Goal: Information Seeking & Learning: Find specific fact

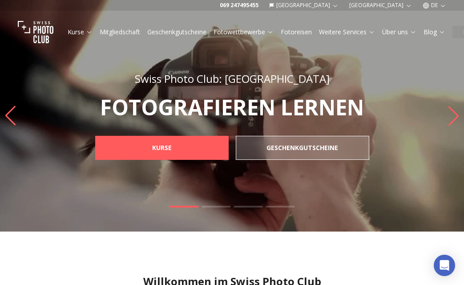
click at [134, 33] on link "Mitgliedschaft" at bounding box center [120, 32] width 40 height 9
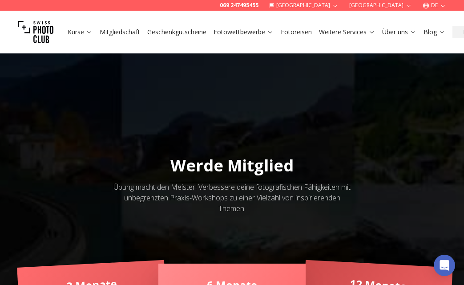
click at [289, 32] on link "Fotoreisen" at bounding box center [296, 32] width 31 height 9
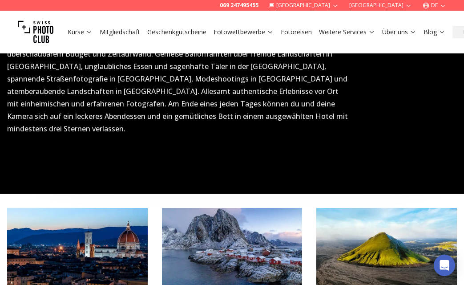
scroll to position [673, 0]
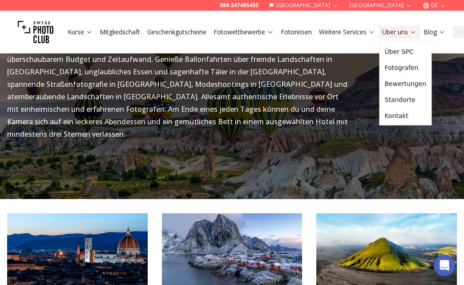
click at [415, 32] on icon at bounding box center [413, 31] width 7 height 7
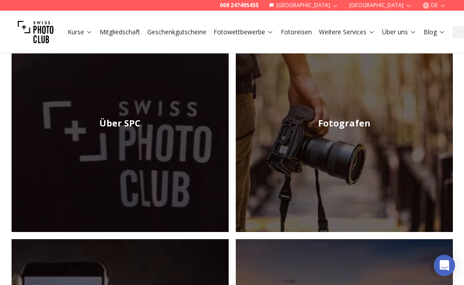
scroll to position [192, 0]
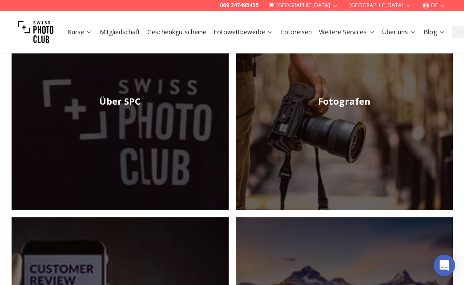
click at [127, 95] on h2 "Über SPC" at bounding box center [119, 101] width 41 height 12
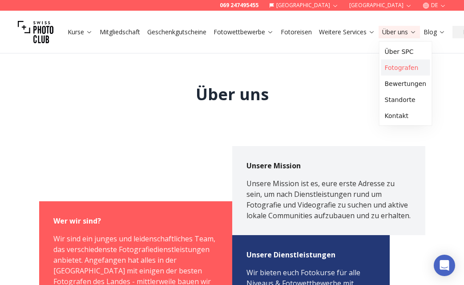
click at [393, 65] on link "Fotografen" at bounding box center [405, 68] width 49 height 16
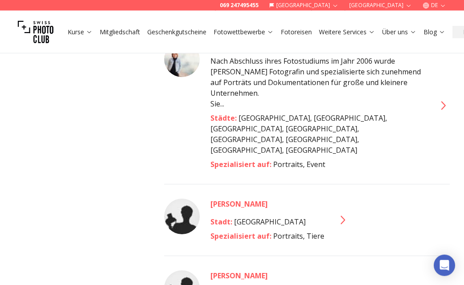
scroll to position [817, 0]
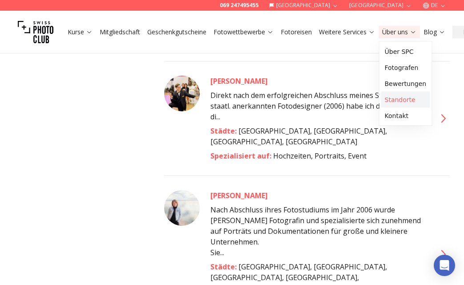
click at [400, 97] on link "Standorte" at bounding box center [405, 100] width 49 height 16
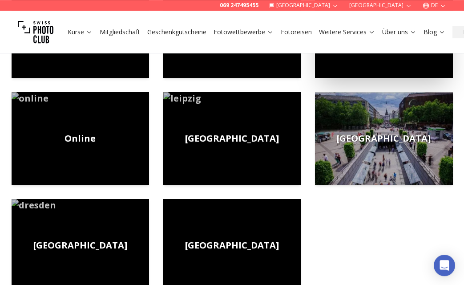
scroll to position [433, 0]
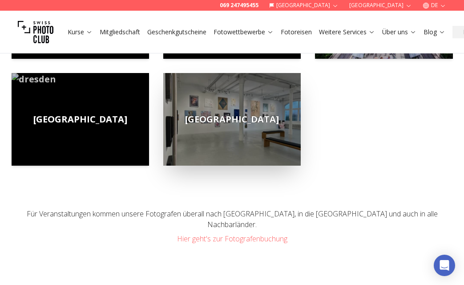
click at [236, 121] on span "[GEOGRAPHIC_DATA]" at bounding box center [232, 119] width 94 height 12
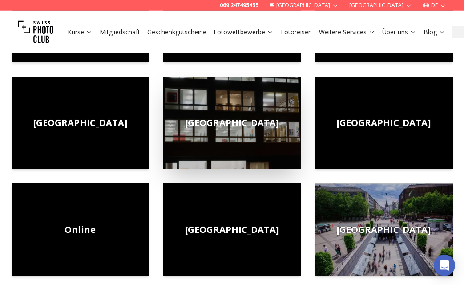
scroll to position [227, 0]
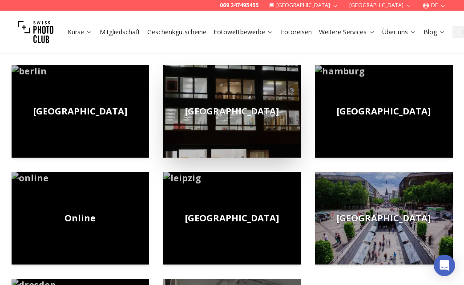
click at [232, 108] on span "[GEOGRAPHIC_DATA]" at bounding box center [232, 111] width 94 height 12
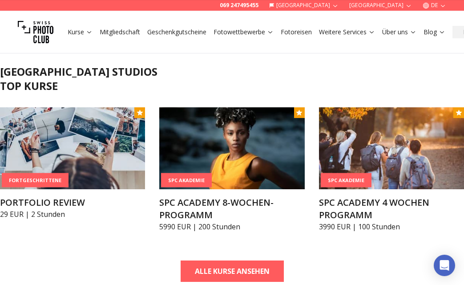
scroll to position [240, 0]
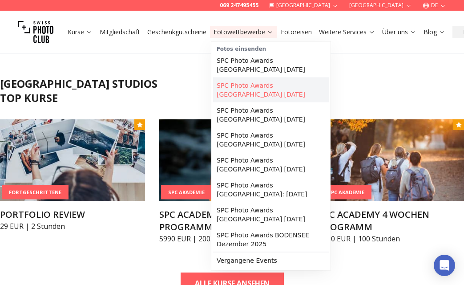
click at [264, 78] on link "SPC Photo Awards [GEOGRAPHIC_DATA] [DATE]" at bounding box center [271, 89] width 116 height 25
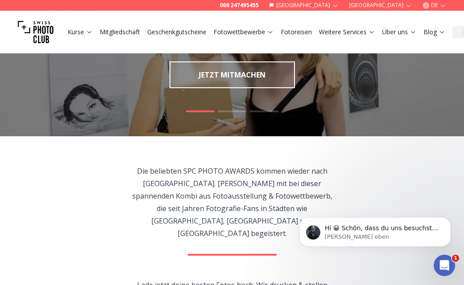
scroll to position [96, 0]
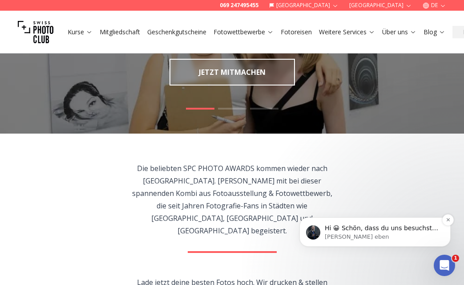
click at [356, 230] on p "Hi 😀 Schön, dass du uns besuchst. Stell' uns gerne jederzeit Fragen oder hinter…" at bounding box center [382, 228] width 115 height 9
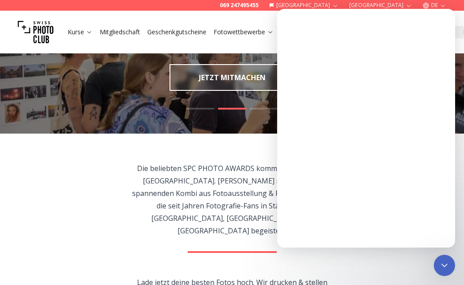
scroll to position [0, 0]
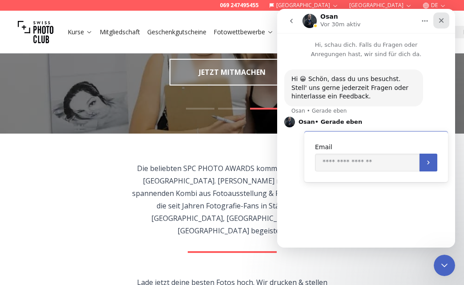
click at [439, 16] on div "Schließen" at bounding box center [441, 20] width 16 height 16
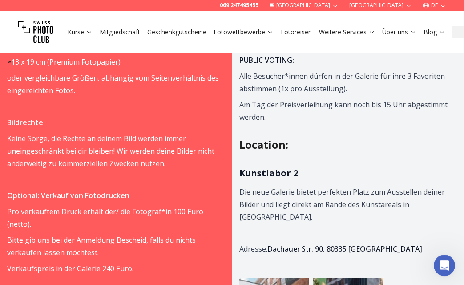
scroll to position [961, 0]
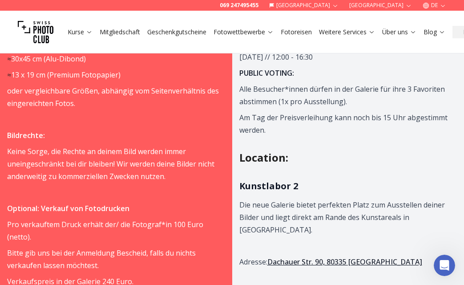
click at [306, 257] on link "Dachauer Str. 90, 80335 [GEOGRAPHIC_DATA]" at bounding box center [344, 262] width 155 height 10
